Goal: Transaction & Acquisition: Purchase product/service

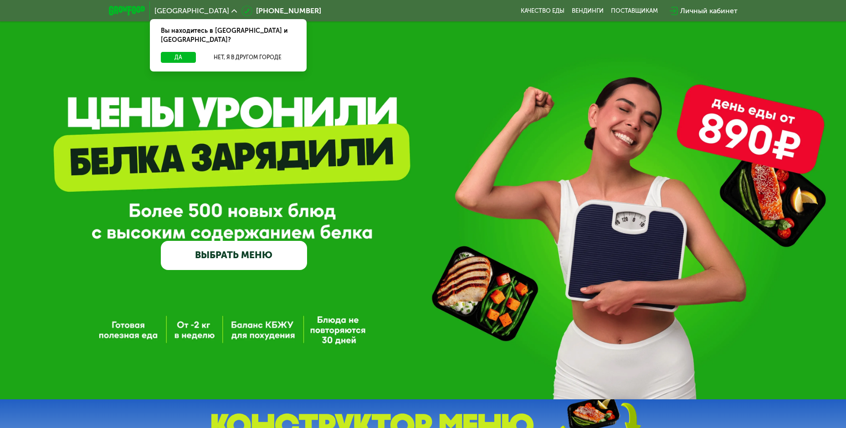
click at [275, 256] on link "ВЫБРАТЬ МЕНЮ" at bounding box center [234, 255] width 146 height 29
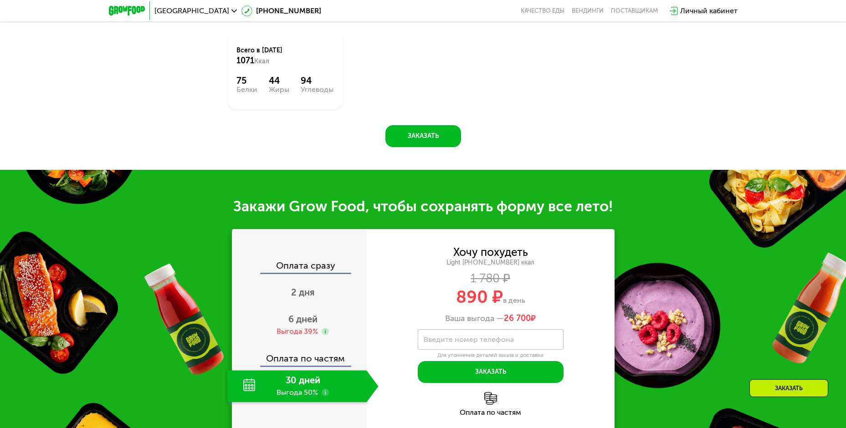
scroll to position [846, 0]
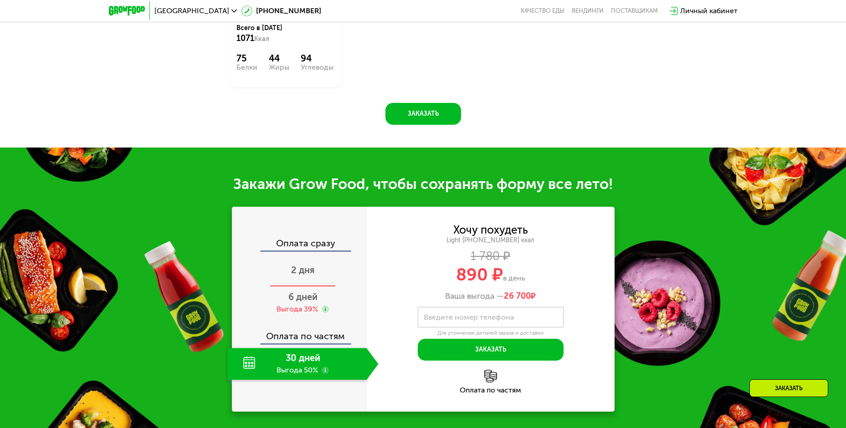
click at [301, 275] on span "2 дня" at bounding box center [303, 270] width 24 height 11
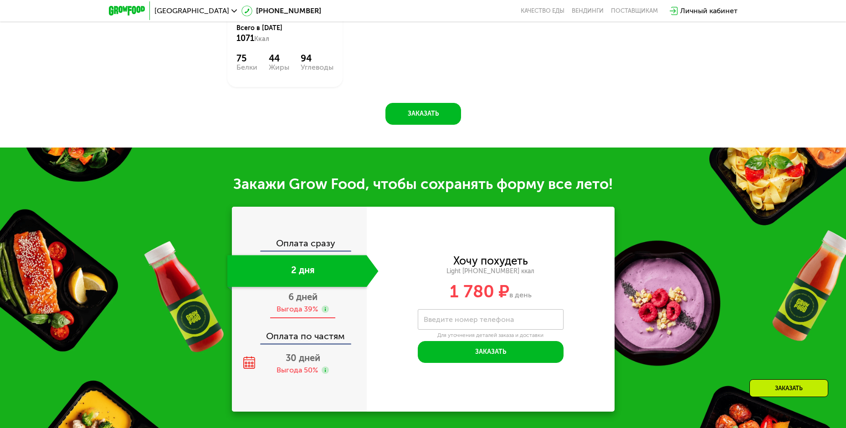
click at [305, 306] on div "6 дней Выгода 39%" at bounding box center [302, 303] width 151 height 32
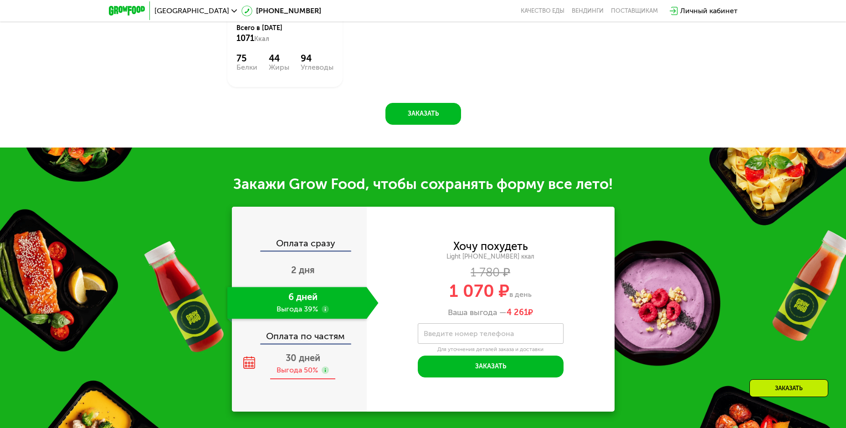
click at [306, 368] on div "30 дней Выгода 50%" at bounding box center [302, 364] width 151 height 32
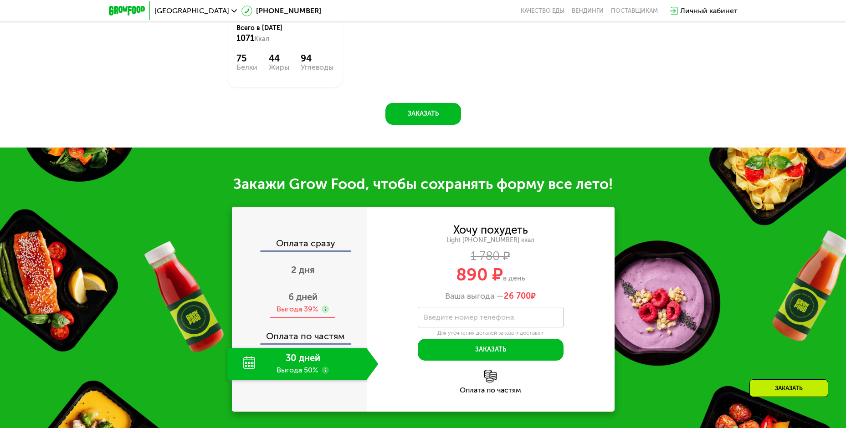
click at [309, 302] on span "6 дней" at bounding box center [302, 297] width 29 height 11
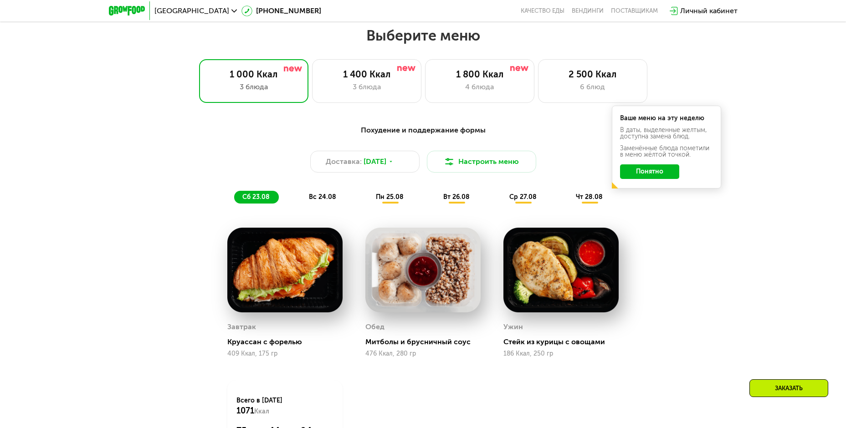
scroll to position [390, 0]
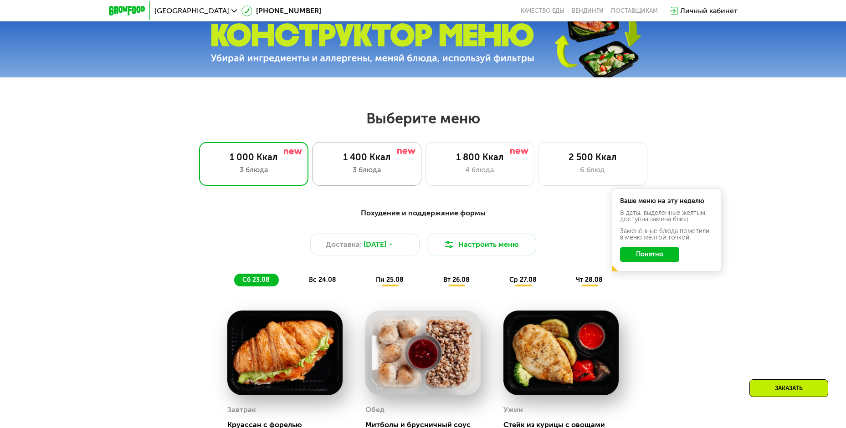
click at [350, 170] on div "3 блюда" at bounding box center [367, 169] width 90 height 11
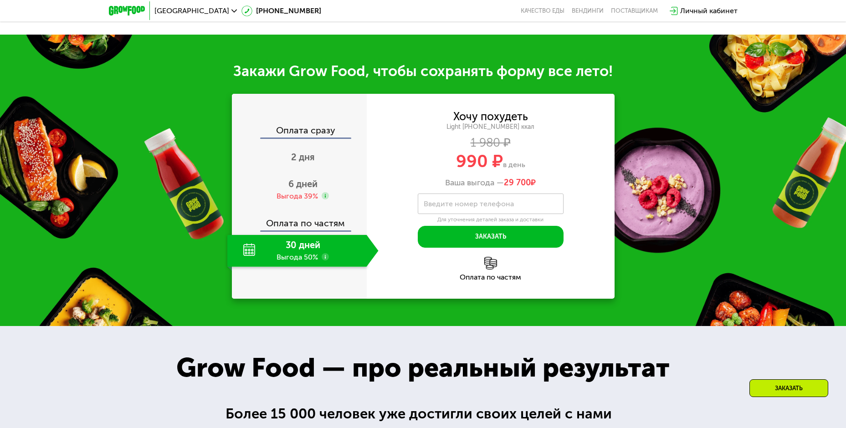
scroll to position [891, 0]
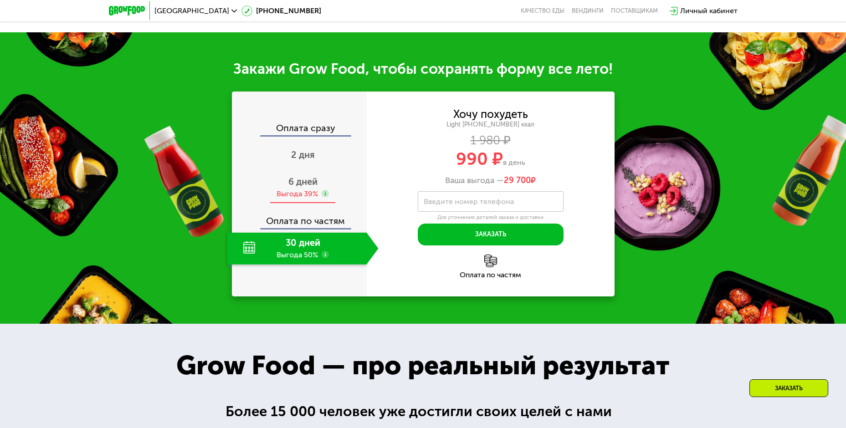
click at [310, 204] on div "6 дней Выгода 39%" at bounding box center [302, 188] width 151 height 32
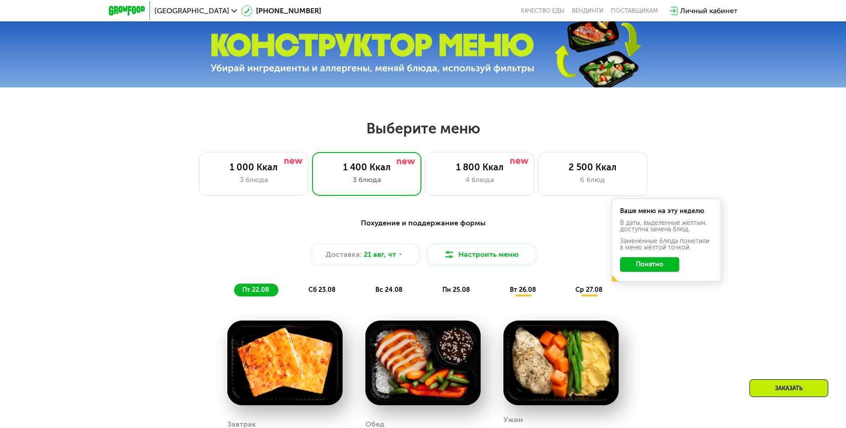
scroll to position [345, 0]
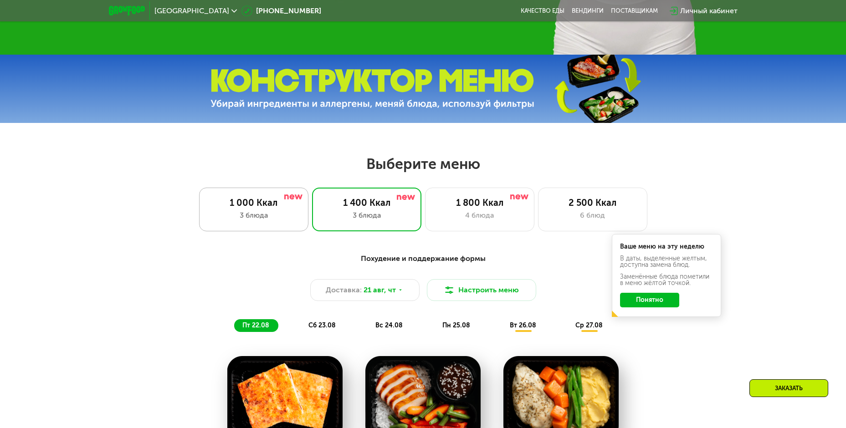
click at [257, 215] on div "3 блюда" at bounding box center [254, 215] width 90 height 11
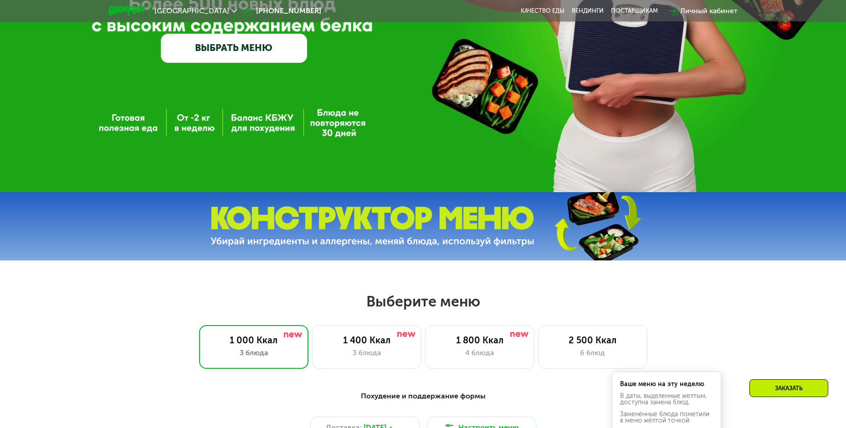
scroll to position [163, 0]
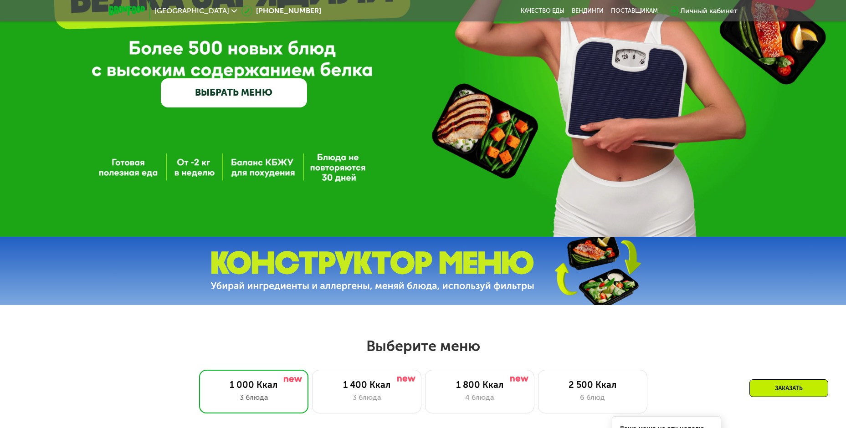
click at [187, 172] on div "GrowFood — доставка правильного питания ВЫБРАТЬ МЕНЮ" at bounding box center [423, 36] width 846 height 399
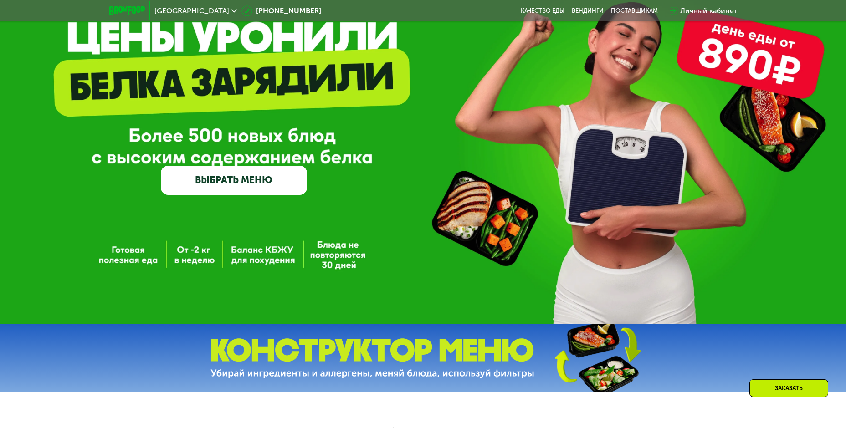
scroll to position [91, 0]
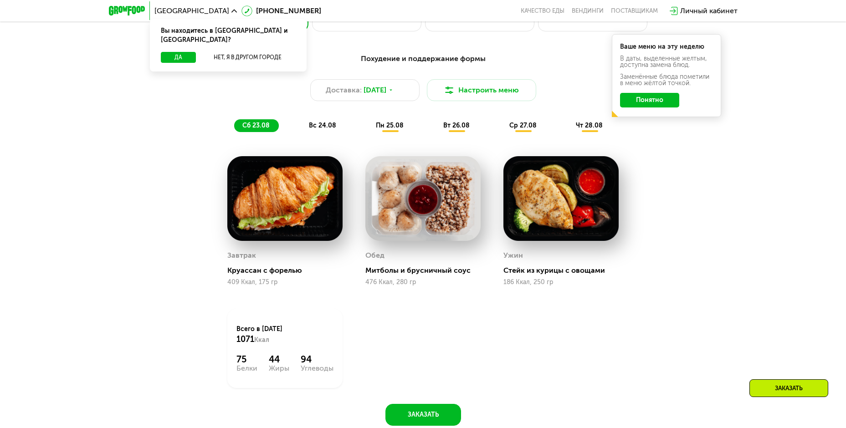
scroll to position [547, 0]
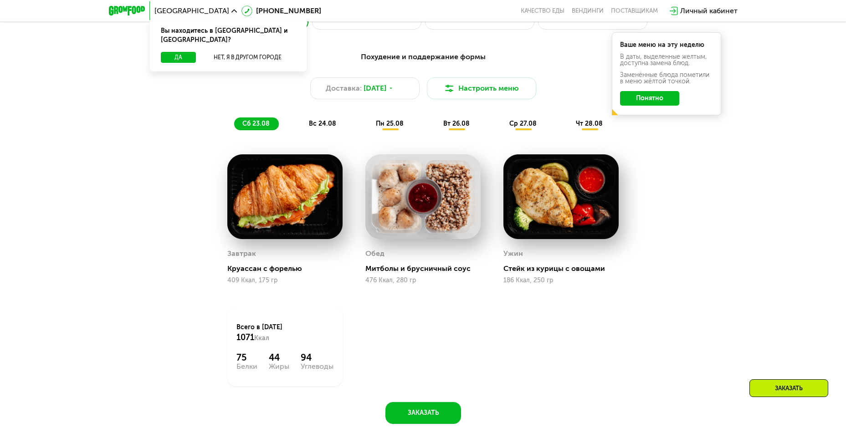
click at [466, 123] on span "вт 26.08" at bounding box center [456, 124] width 26 height 8
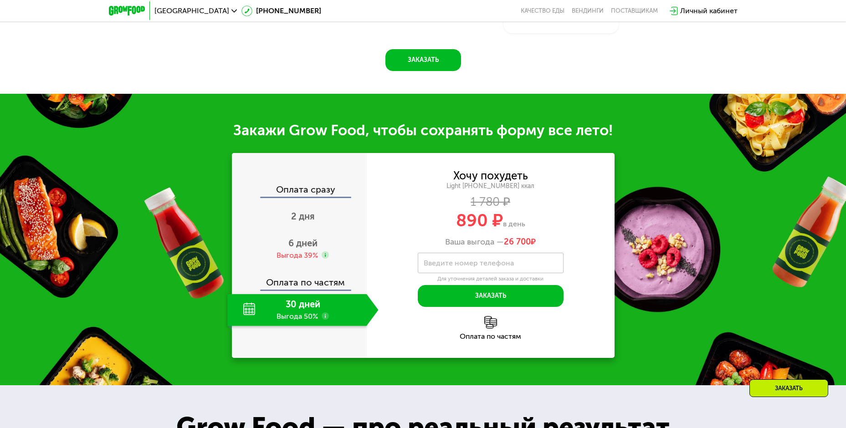
scroll to position [911, 0]
